Goal: Use online tool/utility

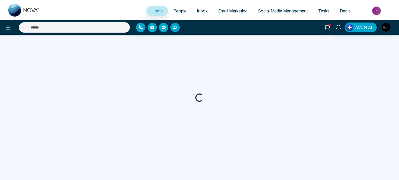
select select "*"
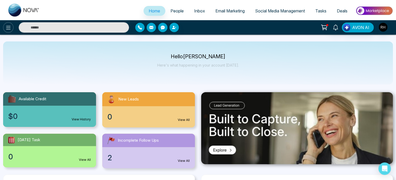
click at [8, 30] on icon at bounding box center [8, 28] width 6 height 6
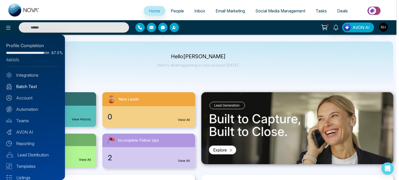
click at [31, 87] on link "Batch Text" at bounding box center [32, 87] width 52 height 6
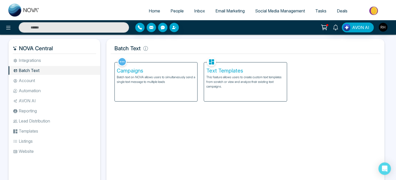
select select "*"
